Goal: Register for event/course

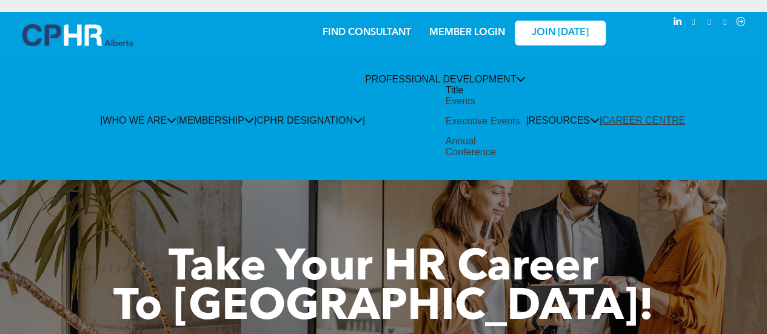
click at [446, 107] on div "Events" at bounding box center [461, 101] width 30 height 11
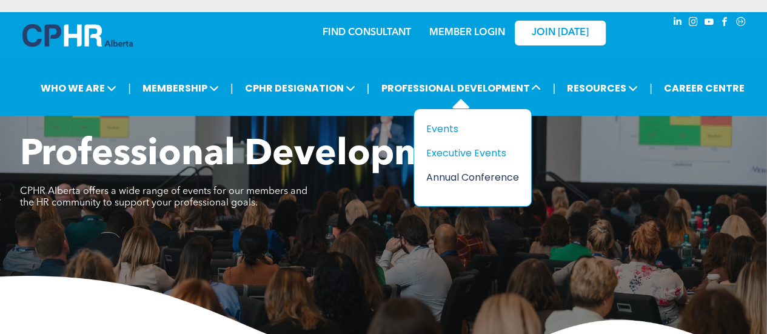
click at [472, 173] on div "Annual Conference" at bounding box center [468, 177] width 84 height 15
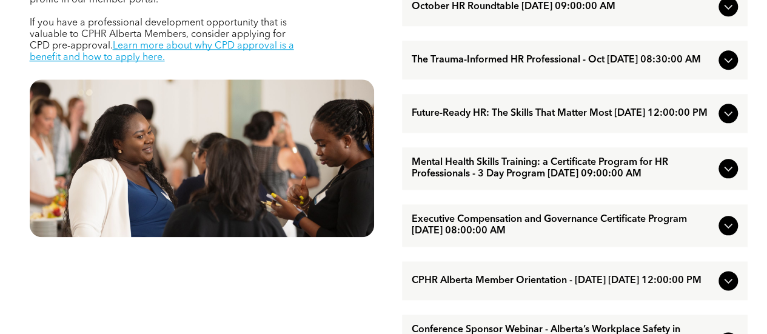
scroll to position [667, 0]
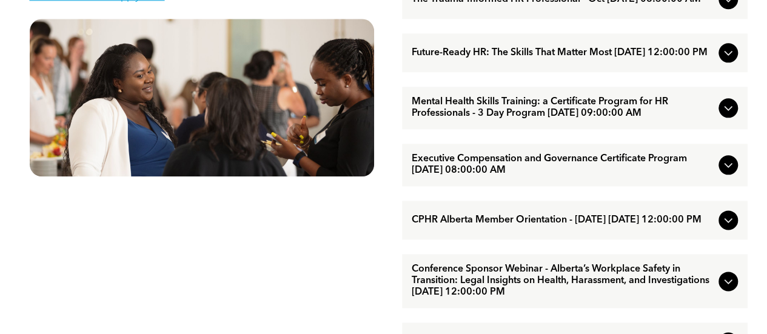
click at [719, 175] on div at bounding box center [728, 164] width 19 height 19
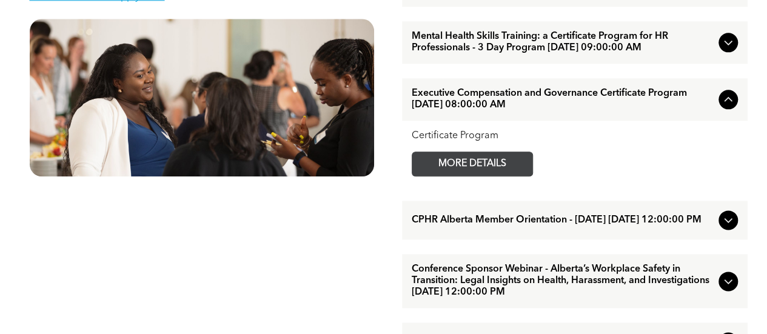
click at [427, 176] on span "MORE DETAILS" at bounding box center [473, 164] width 96 height 24
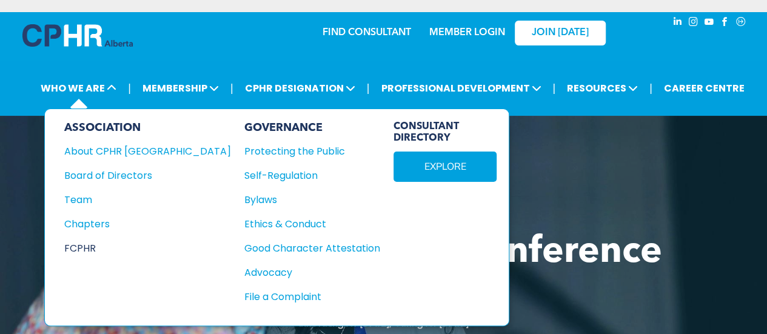
click at [86, 243] on div "FCPHR" at bounding box center [139, 248] width 150 height 15
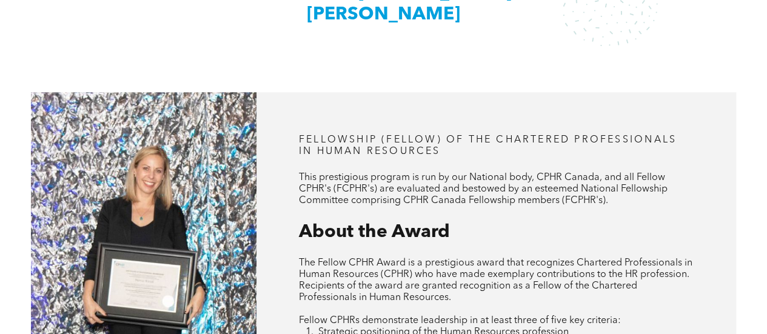
scroll to position [485, 0]
